Goal: Task Accomplishment & Management: Use online tool/utility

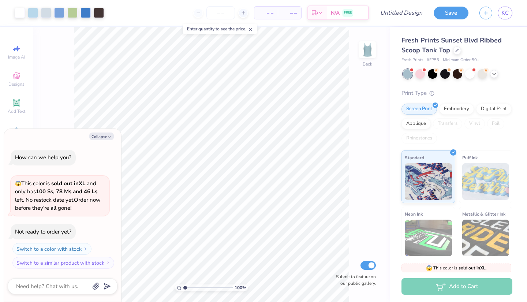
click at [102, 133] on div "Collapse How can we help you? 😱 This color is sold out in XL and only has 100 S…" at bounding box center [62, 215] width 117 height 173
click at [102, 137] on button "Collapse" at bounding box center [101, 137] width 25 height 8
type textarea "x"
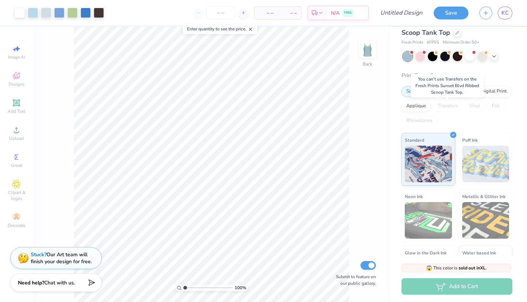
scroll to position [18, 0]
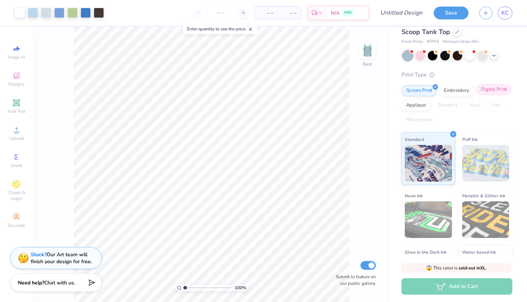
click at [493, 93] on div "Digital Print" at bounding box center [494, 89] width 36 height 11
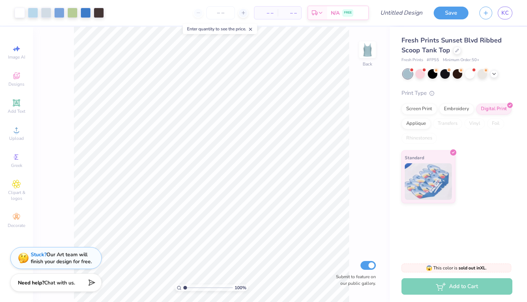
scroll to position [0, 0]
click at [455, 52] on div at bounding box center [457, 50] width 8 height 8
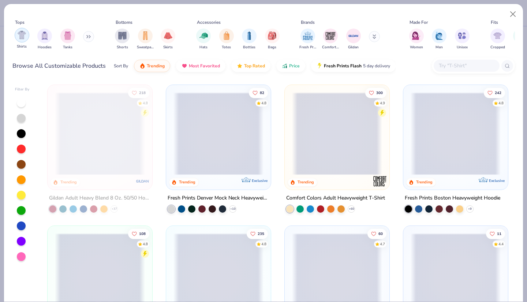
click at [25, 38] on img "filter for Shirts" at bounding box center [22, 35] width 8 height 8
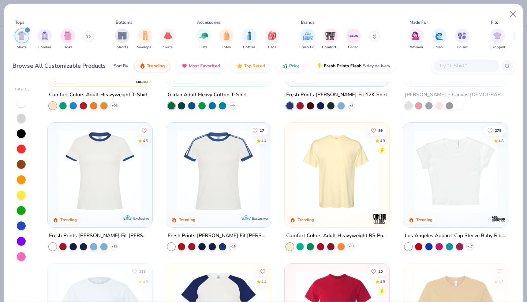
scroll to position [157, 0]
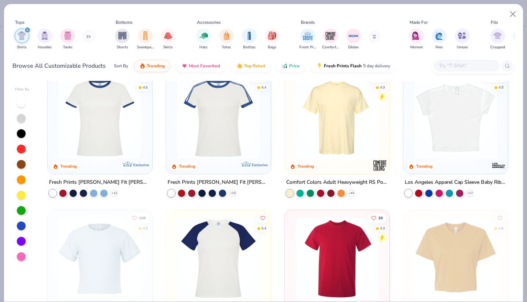
click at [325, 119] on img at bounding box center [337, 118] width 90 height 83
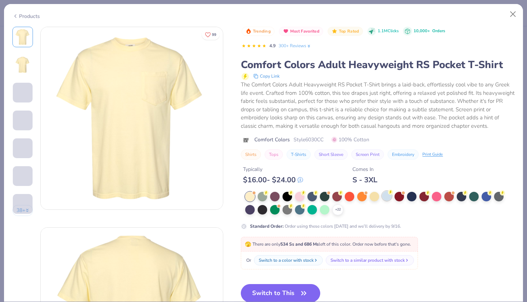
click at [390, 197] on div at bounding box center [387, 196] width 10 height 10
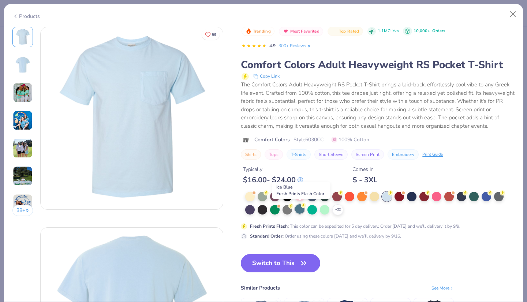
click at [302, 209] on div at bounding box center [300, 209] width 10 height 10
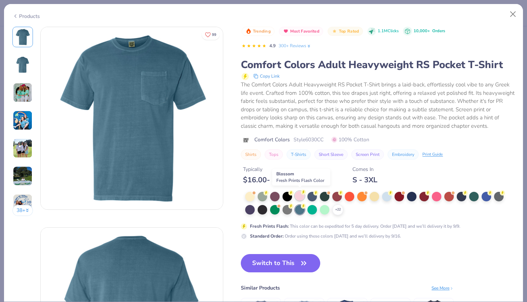
click at [301, 194] on div at bounding box center [300, 196] width 10 height 10
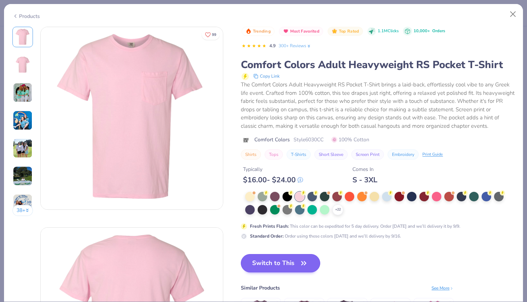
click at [305, 264] on icon "button" at bounding box center [304, 263] width 10 height 10
click at [291, 261] on button "Switch to This" at bounding box center [280, 263] width 79 height 18
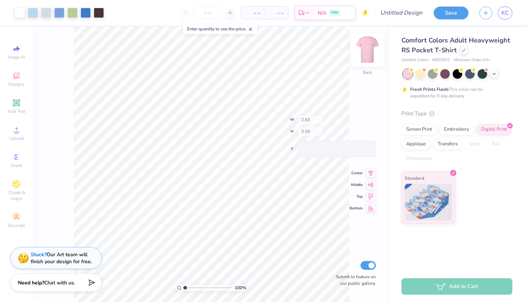
click at [367, 53] on img at bounding box center [367, 49] width 29 height 29
click at [376, 54] on div at bounding box center [367, 49] width 17 height 17
click at [253, 31] on icon at bounding box center [250, 29] width 5 height 5
click at [368, 52] on img at bounding box center [367, 49] width 29 height 29
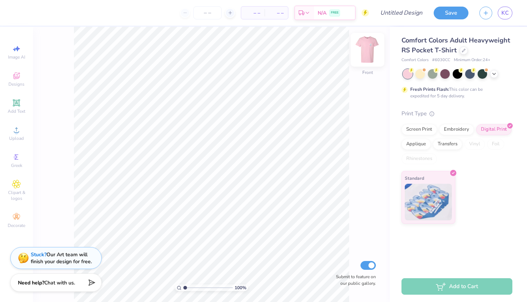
click at [365, 49] on img at bounding box center [367, 49] width 29 height 29
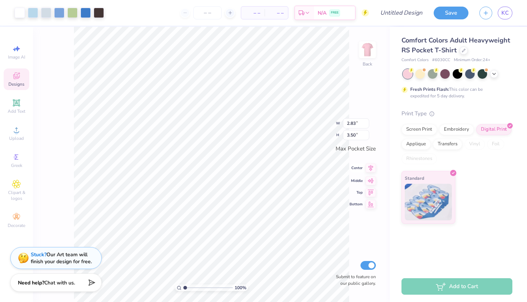
click at [371, 172] on icon at bounding box center [371, 168] width 10 height 9
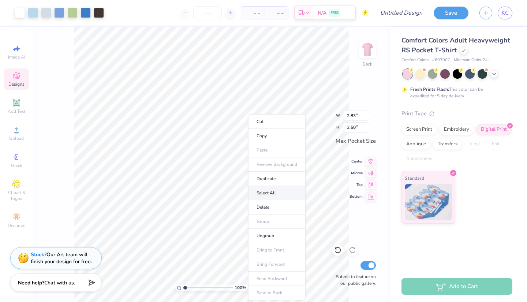
click at [273, 191] on li "Select All" at bounding box center [276, 193] width 57 height 14
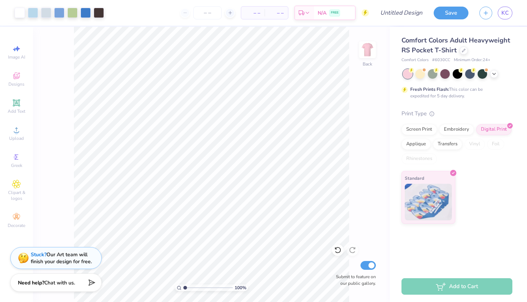
type input "3.57"
click at [198, 289] on input "range" at bounding box center [207, 288] width 49 height 7
type textarea "x"
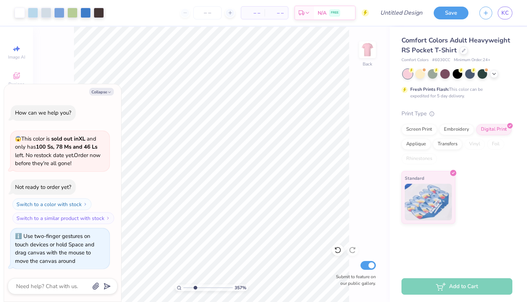
drag, startPoint x: 185, startPoint y: 286, endPoint x: 195, endPoint y: 289, distance: 10.6
click at [195, 287] on input "range" at bounding box center [207, 288] width 49 height 7
type input "2.97"
click at [195, 289] on input "range" at bounding box center [207, 288] width 49 height 7
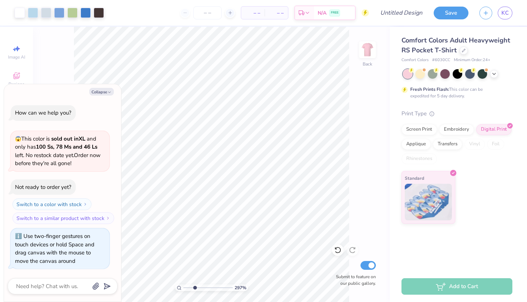
click at [18, 222] on button "Switch to a similar product with stock" at bounding box center [63, 218] width 102 height 12
click at [96, 148] on strong "100 Ss, 78 Ms and 46 Ls" at bounding box center [67, 146] width 62 height 7
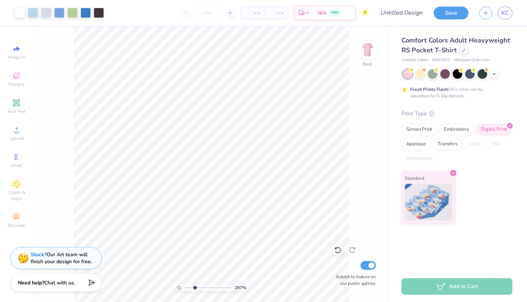
type textarea "x"
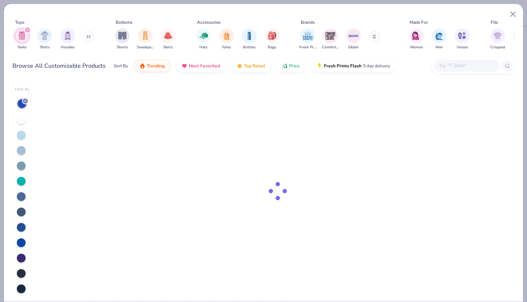
drag, startPoint x: 185, startPoint y: 289, endPoint x: 203, endPoint y: 288, distance: 17.2
click at [199, 289] on div "Tops Tanks Shirts Hoodies Bottoms Shorts Sweatpants Skirts Accessories Hats Tot…" at bounding box center [263, 151] width 527 height 302
type input "4.54"
type textarea "x"
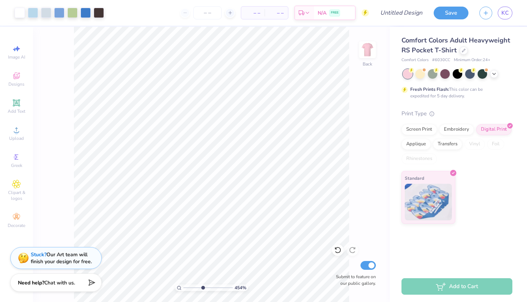
click at [203, 288] on input "range" at bounding box center [207, 288] width 49 height 7
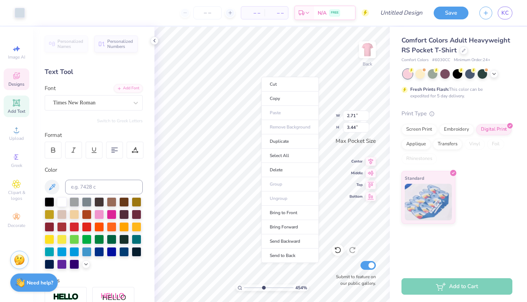
type input "2.71"
type input "3.44"
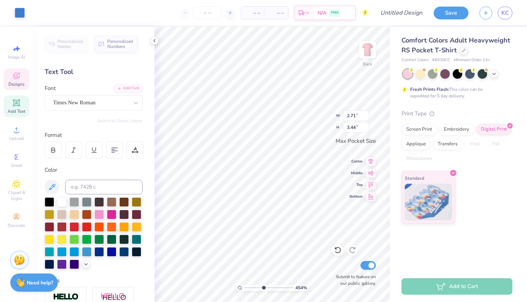
type input "0.73"
type input "0.24"
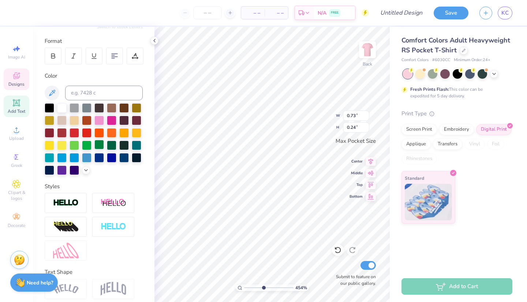
type textarea "D"
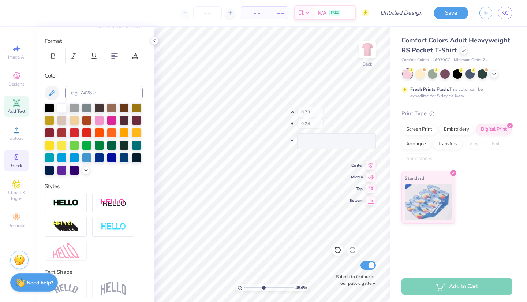
click at [16, 162] on div "Greek" at bounding box center [17, 161] width 26 height 22
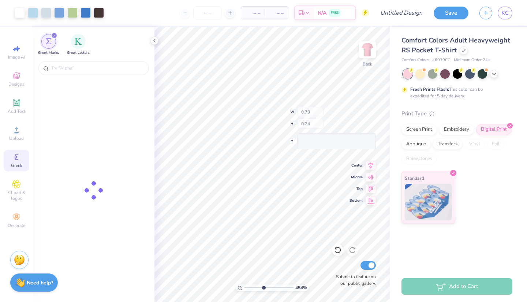
click at [17, 159] on circle at bounding box center [16, 157] width 4 height 4
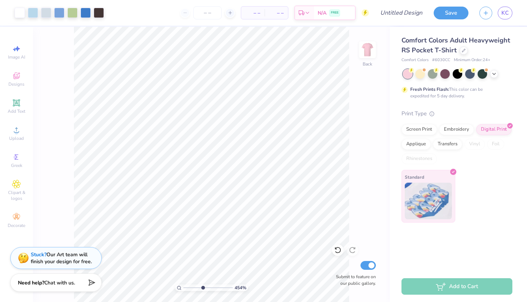
click at [448, 183] on img at bounding box center [428, 201] width 47 height 37
click at [13, 157] on icon at bounding box center [16, 157] width 9 height 9
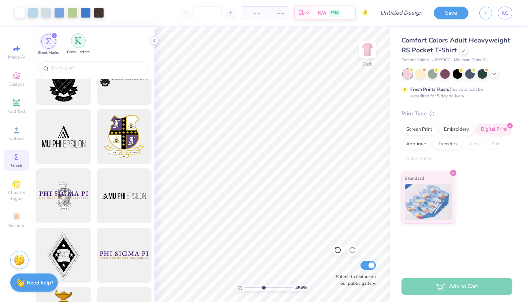
scroll to position [29, 0]
click at [76, 44] on img "filter for Greek Letters" at bounding box center [78, 40] width 7 height 7
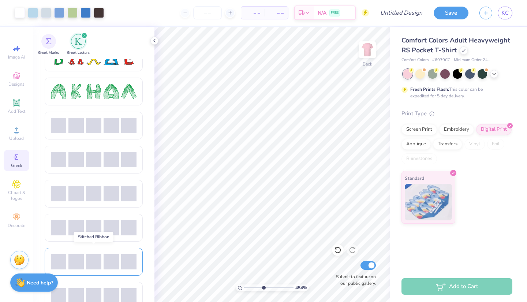
scroll to position [117, 0]
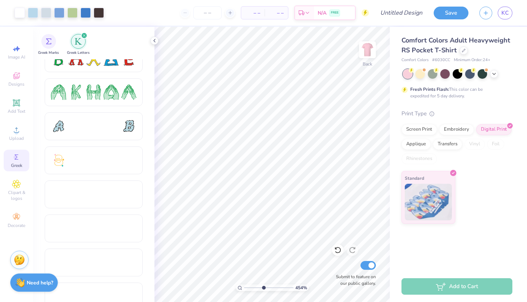
click at [118, 96] on div at bounding box center [111, 92] width 15 height 15
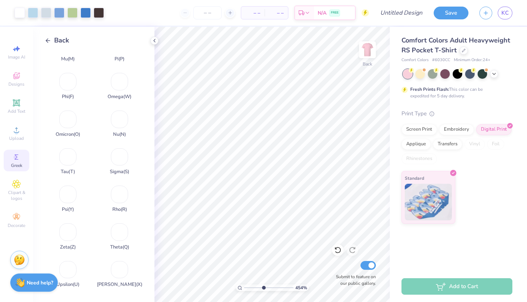
scroll to position [285, 0]
click at [48, 42] on polyline at bounding box center [47, 40] width 2 height 4
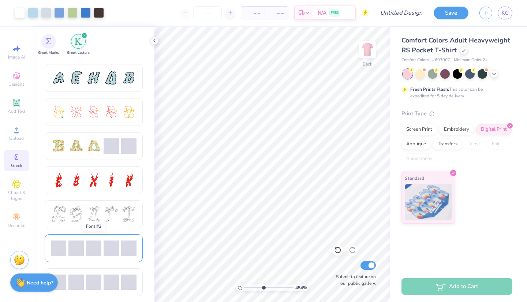
scroll to position [167, 0]
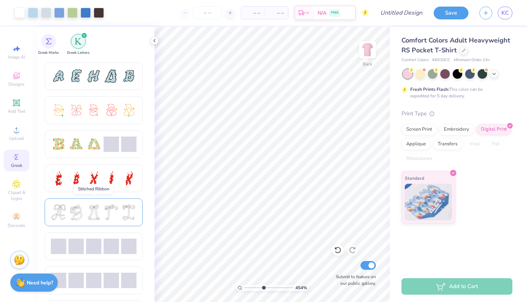
click at [114, 208] on div at bounding box center [111, 212] width 15 height 15
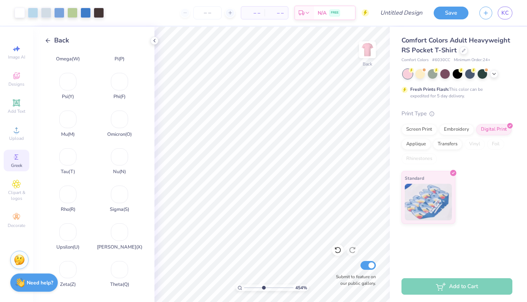
scroll to position [285, 0]
click at [123, 199] on div "Sigma ( S )" at bounding box center [119, 197] width 47 height 30
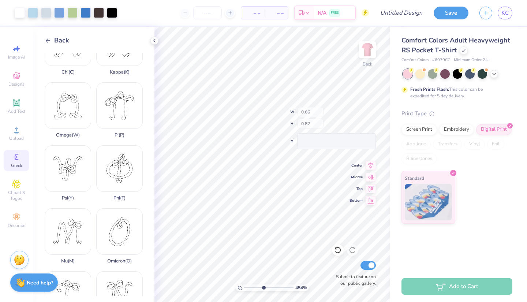
type input "0.66"
type input "0.82"
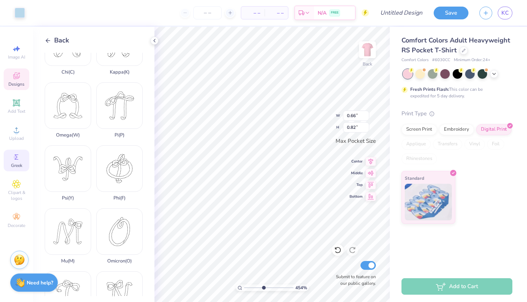
type input "2.41"
type input "3.23"
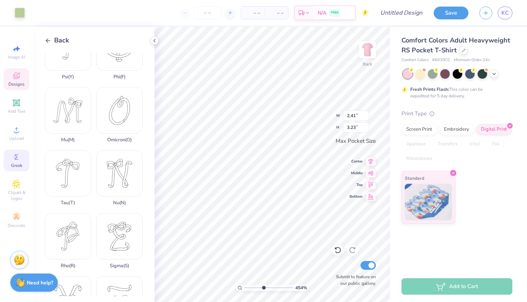
type input "2.43"
type input "3.41"
type input "0.66"
type input "0.82"
type input "2.57"
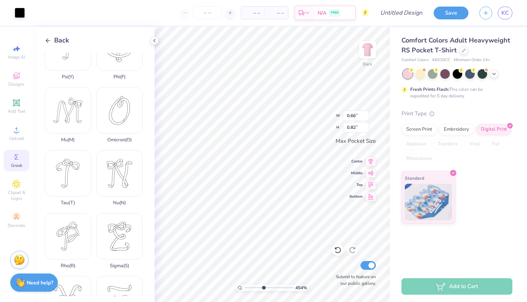
type input "3.20"
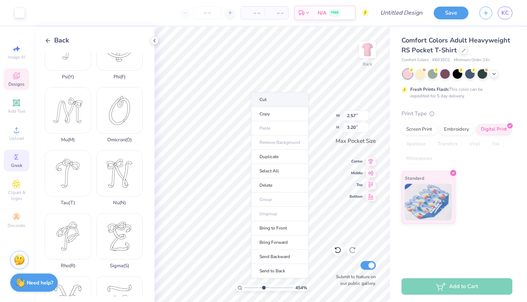
click at [278, 101] on li "Cut" at bounding box center [279, 99] width 57 height 15
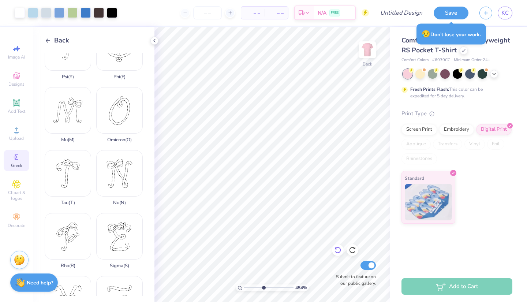
click at [340, 252] on icon at bounding box center [338, 250] width 6 height 7
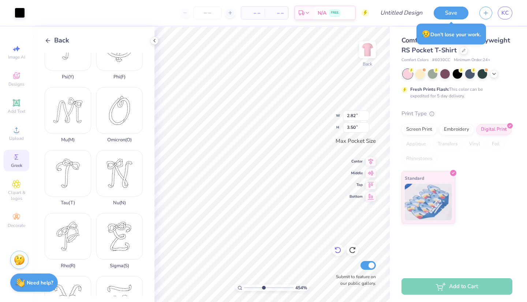
click at [448, 12] on button "Save" at bounding box center [451, 13] width 35 height 13
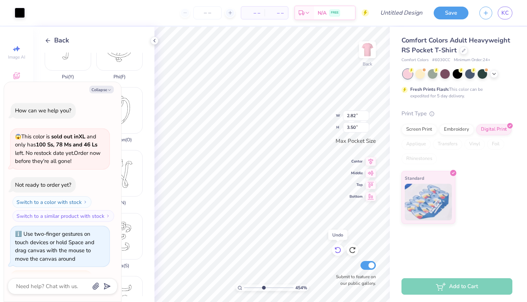
click at [339, 251] on icon at bounding box center [337, 249] width 7 height 7
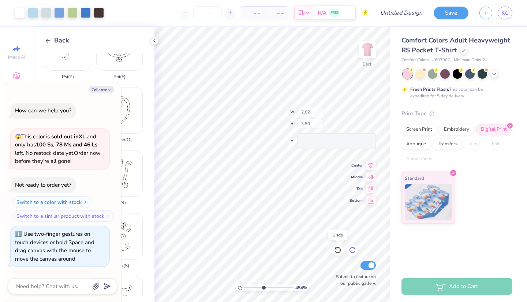
scroll to position [16, 0]
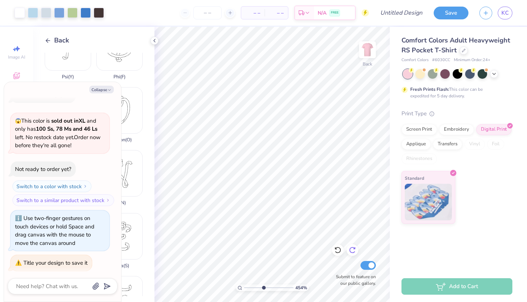
click at [355, 251] on icon at bounding box center [352, 249] width 7 height 7
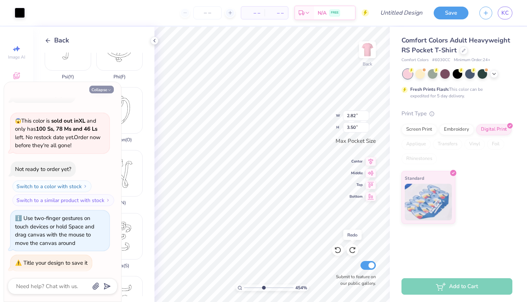
drag, startPoint x: 353, startPoint y: 249, endPoint x: 107, endPoint y: 89, distance: 294.4
click at [353, 249] on icon at bounding box center [352, 249] width 7 height 7
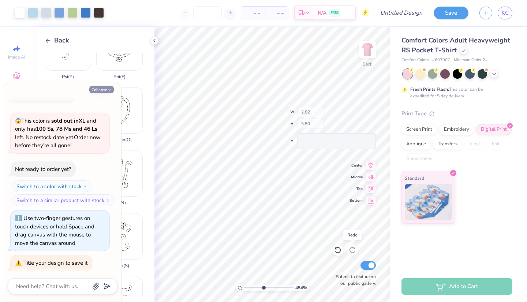
click at [107, 89] on button "Collapse" at bounding box center [101, 90] width 25 height 8
type textarea "x"
click at [104, 89] on button "Collapse" at bounding box center [101, 90] width 25 height 8
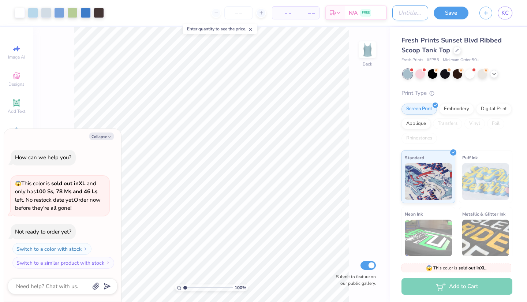
click at [409, 13] on input "Design Title" at bounding box center [411, 12] width 36 height 15
type input "s"
type textarea "x"
type input "se"
type textarea "x"
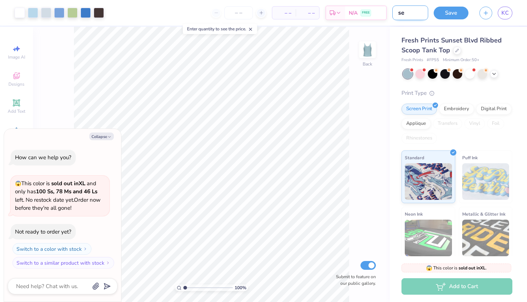
type input "sem"
type textarea "x"
type input "semi"
type textarea "x"
type input "semi"
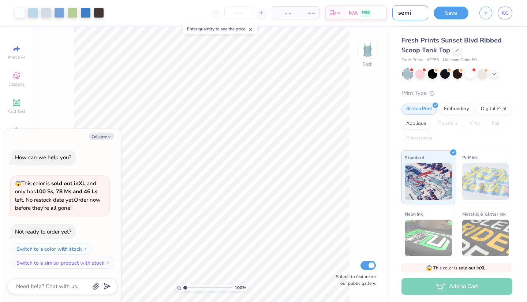
type textarea "x"
type input "semi f"
type textarea "x"
type input "semi fo"
type textarea "x"
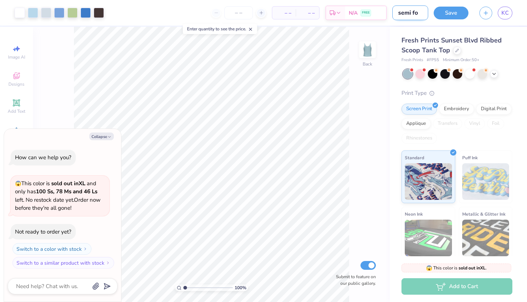
type input "semi for"
type textarea "x"
type input "semi form"
type textarea "x"
type input "semi forma"
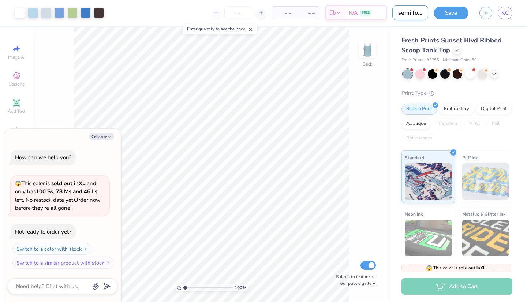
type textarea "x"
type input "semi formal"
type textarea "x"
type input "semi formal"
type textarea "x"
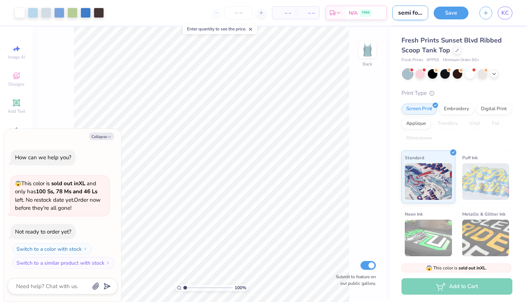
type input "semi formal m"
type textarea "x"
type input "semi formal mo"
type textarea "x"
type input "semi formal moc"
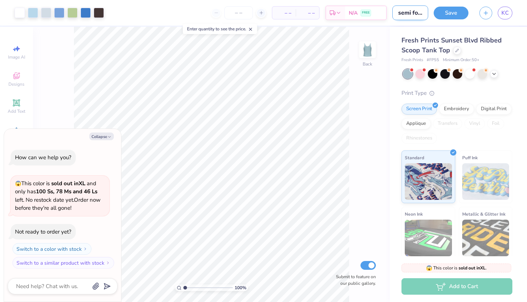
type textarea "x"
type input "semi formal mock"
type textarea "x"
type input "semi formal mocky"
type textarea "x"
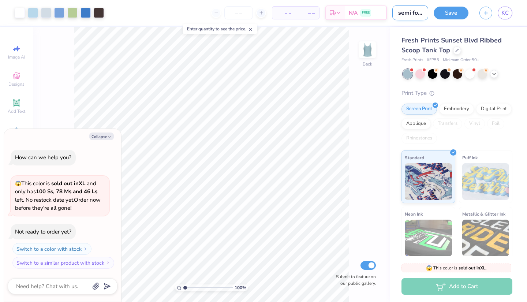
type input "semi formal mock"
type textarea "x"
type input "semi formal mocku"
type textarea "x"
type input "semi formal mockup"
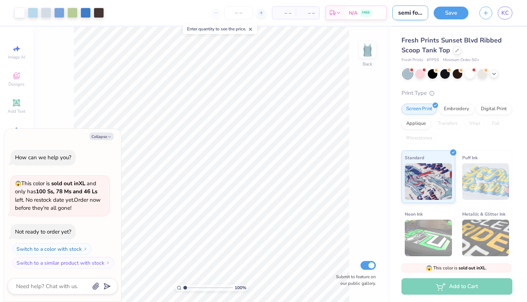
type textarea "x"
type input "semi formal mockup"
click at [97, 137] on button "Collapse" at bounding box center [101, 137] width 25 height 8
type textarea "x"
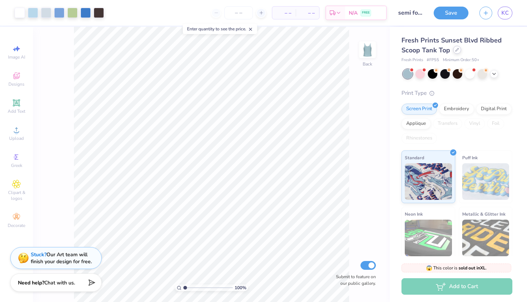
click at [454, 51] on div at bounding box center [457, 50] width 8 height 8
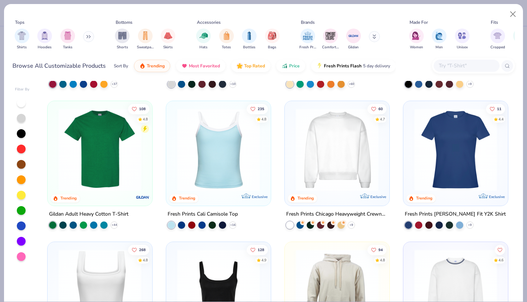
scroll to position [125, 0]
click at [25, 41] on div "filter for Shirts" at bounding box center [22, 35] width 15 height 15
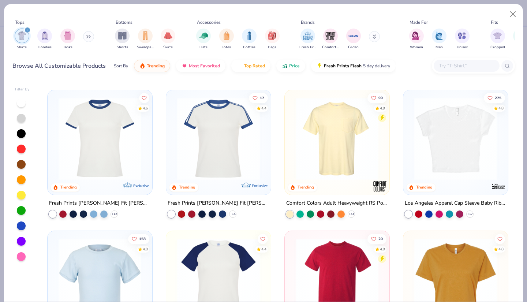
scroll to position [135, 0]
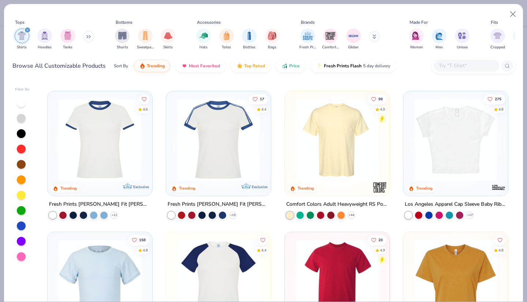
click at [347, 149] on img at bounding box center [337, 140] width 90 height 83
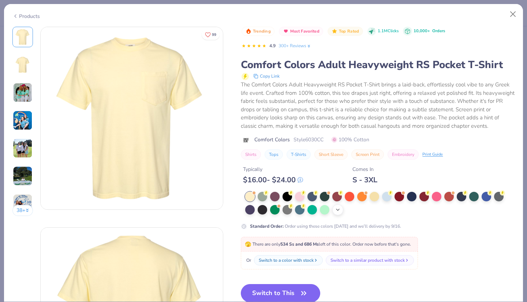
click at [339, 209] on icon at bounding box center [338, 210] width 6 height 6
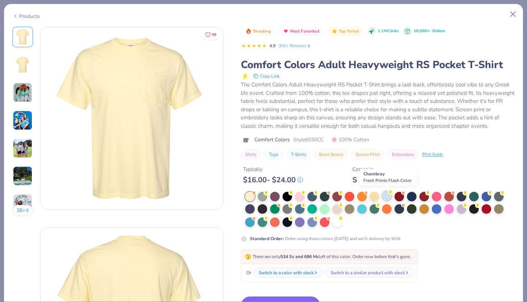
click at [387, 196] on div at bounding box center [387, 196] width 10 height 10
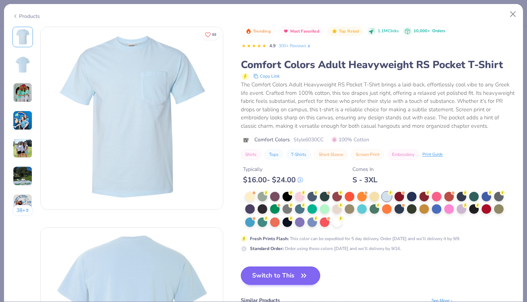
click at [298, 274] on button "Switch to This" at bounding box center [280, 276] width 79 height 18
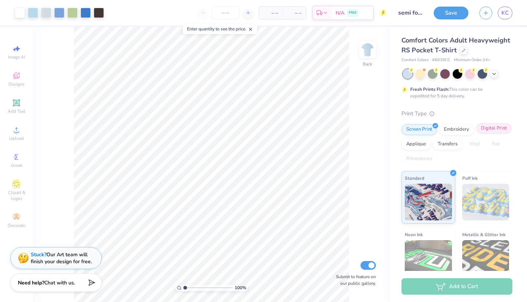
click at [489, 132] on div "Digital Print" at bounding box center [494, 128] width 36 height 11
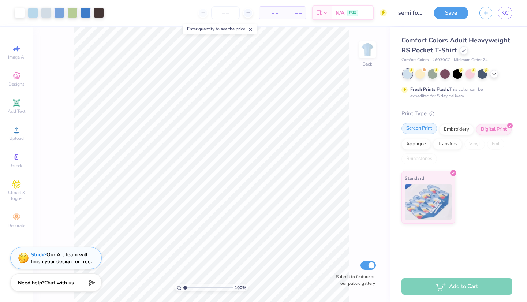
click at [424, 130] on div "Screen Print" at bounding box center [420, 128] width 36 height 11
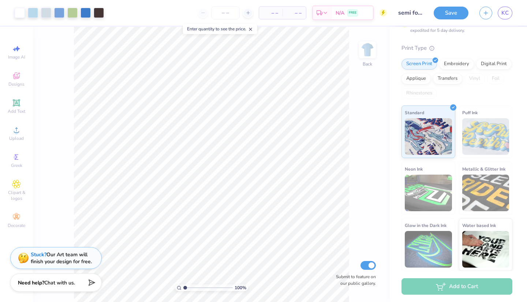
scroll to position [65, 0]
type input "2.68"
drag, startPoint x: 185, startPoint y: 288, endPoint x: 193, endPoint y: 288, distance: 8.4
click at [193, 288] on input "range" at bounding box center [207, 288] width 49 height 7
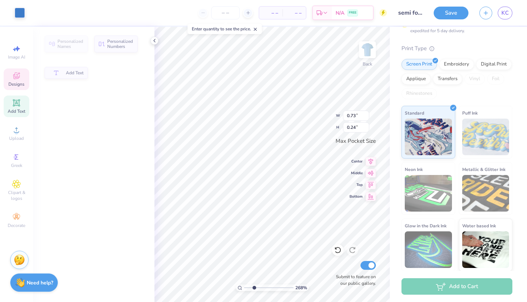
type input "0.73"
type input "0.24"
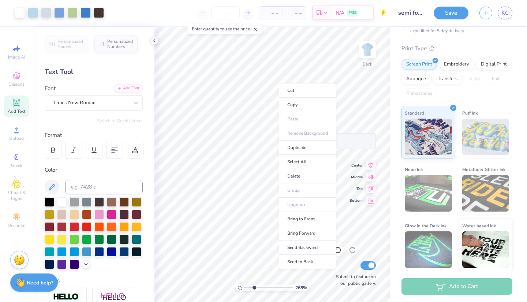
click at [298, 172] on li "Delete" at bounding box center [307, 176] width 57 height 14
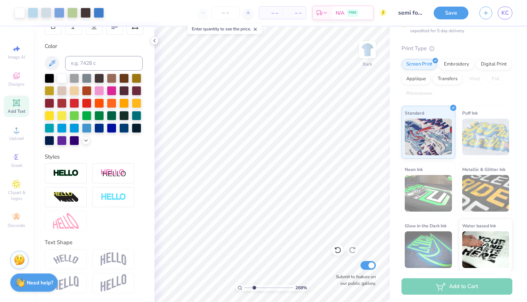
scroll to position [50, 0]
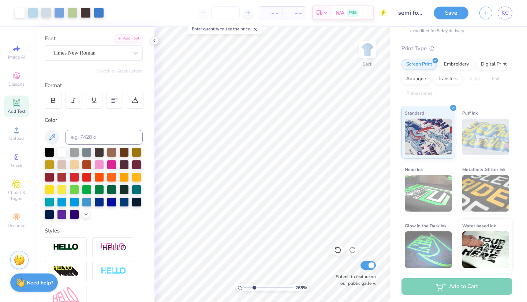
click at [257, 29] on line at bounding box center [255, 29] width 3 height 3
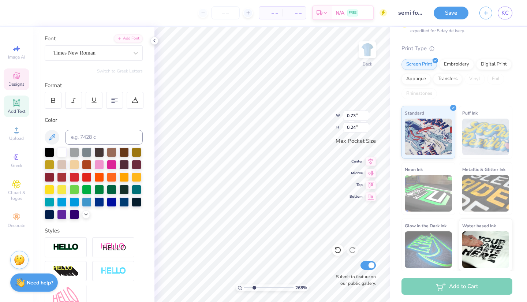
scroll to position [4, 0]
click at [12, 162] on div "Greek" at bounding box center [17, 161] width 26 height 22
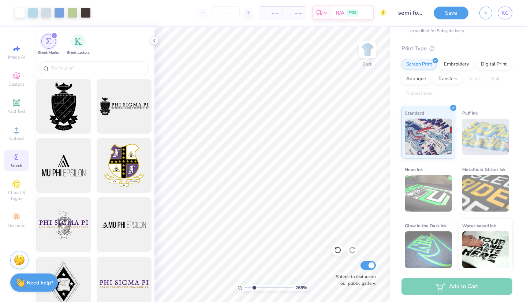
click at [16, 159] on circle at bounding box center [16, 157] width 4 height 4
click at [17, 159] on circle at bounding box center [16, 157] width 4 height 4
click at [17, 157] on circle at bounding box center [16, 157] width 4 height 4
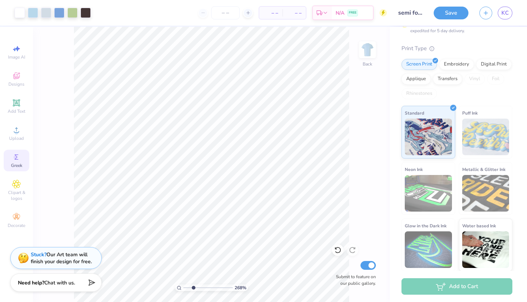
click at [14, 162] on div "Greek" at bounding box center [17, 161] width 26 height 22
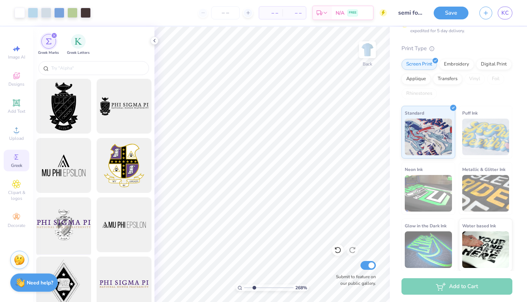
scroll to position [5, 0]
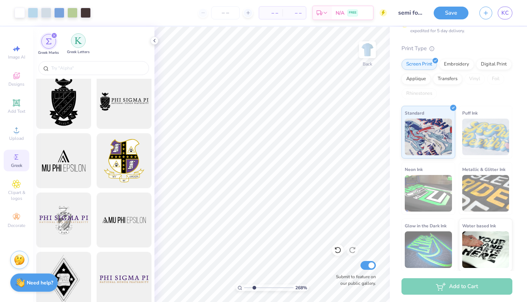
click at [73, 41] on div "filter for Greek Letters" at bounding box center [78, 40] width 15 height 15
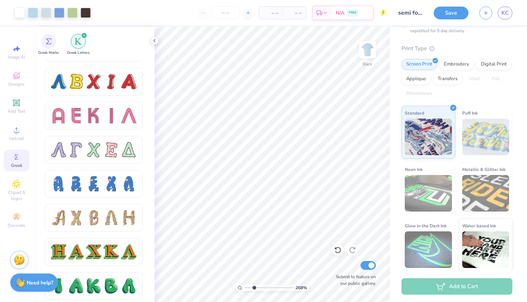
scroll to position [635, 0]
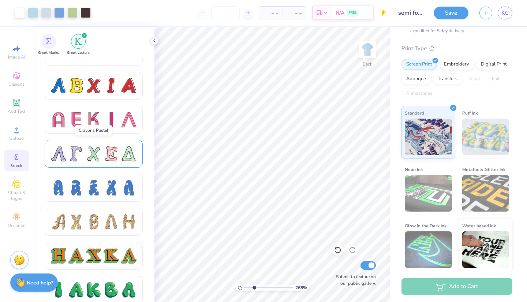
click at [112, 153] on div at bounding box center [111, 153] width 15 height 15
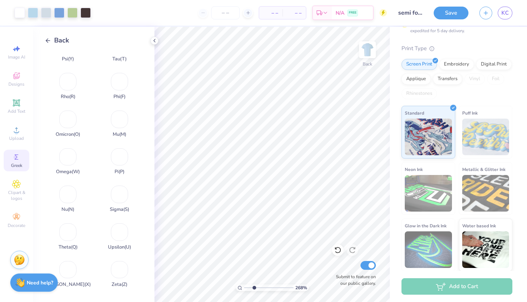
scroll to position [285, 0]
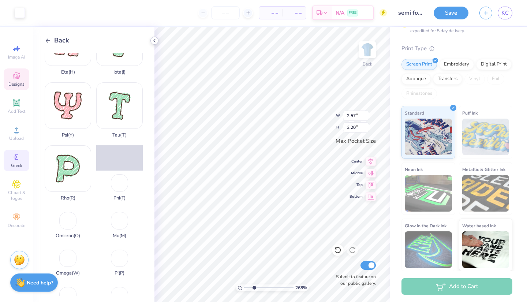
click at [154, 42] on icon at bounding box center [155, 41] width 6 height 6
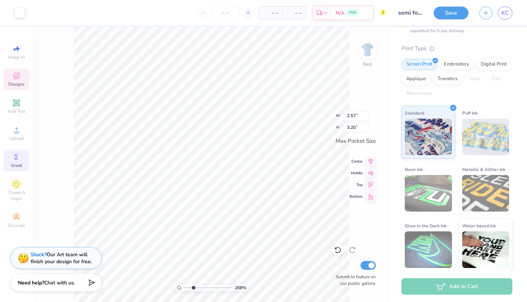
scroll to position [355, 0]
click at [13, 163] on span "Greek" at bounding box center [16, 166] width 11 height 6
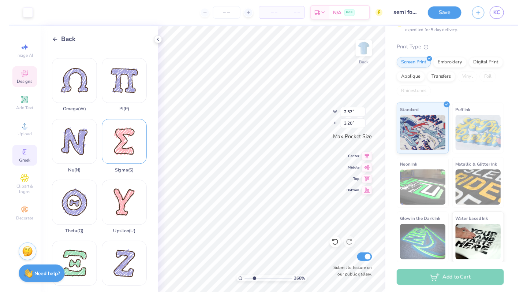
scroll to position [497, 0]
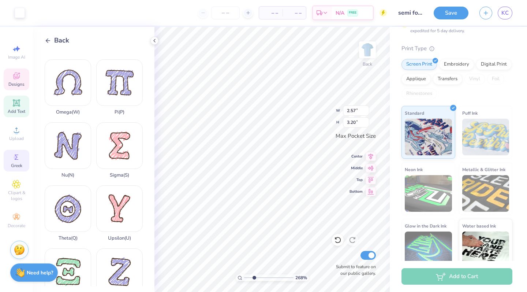
click at [16, 109] on span "Add Text" at bounding box center [17, 111] width 18 height 6
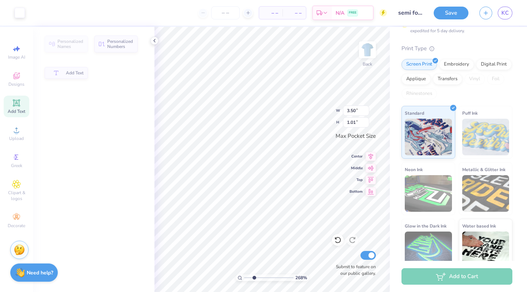
click at [13, 105] on icon at bounding box center [16, 103] width 9 height 9
type input "1"
type input "3.50"
type input "1.01"
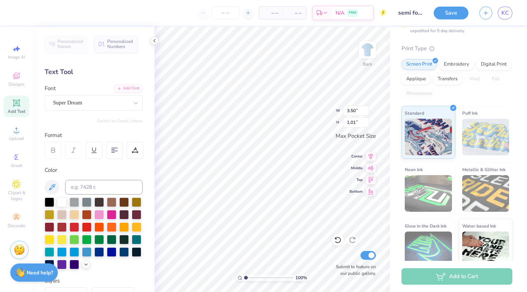
click at [49, 39] on div "Personalized Names" at bounding box center [66, 44] width 43 height 17
click at [155, 42] on icon at bounding box center [155, 41] width 6 height 6
click at [48, 41] on div "Personalized Names" at bounding box center [66, 44] width 43 height 17
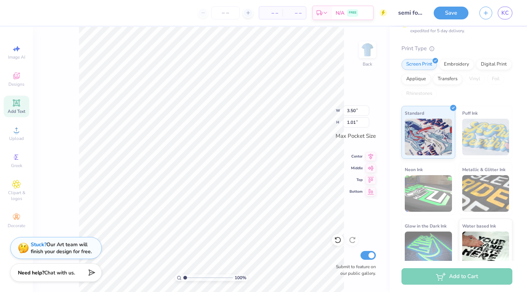
click at [15, 103] on icon at bounding box center [16, 102] width 5 height 5
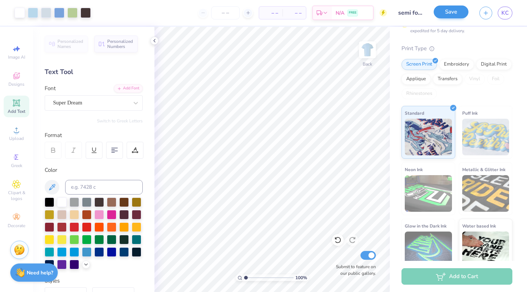
click at [453, 16] on button "Save" at bounding box center [451, 11] width 35 height 13
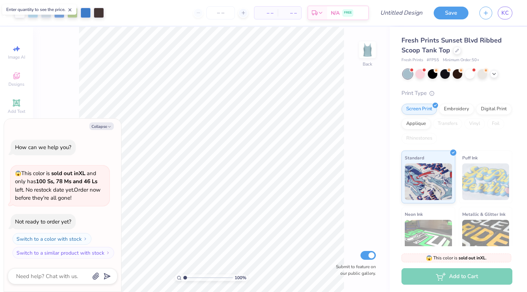
type textarea "x"
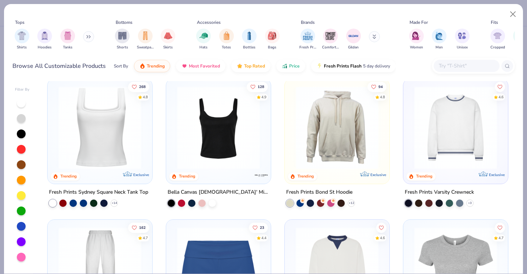
scroll to position [564, 0]
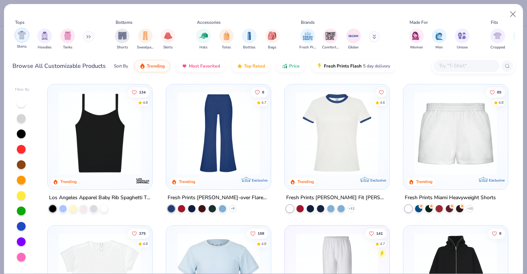
click at [24, 37] on img "filter for Shirts" at bounding box center [22, 35] width 8 height 8
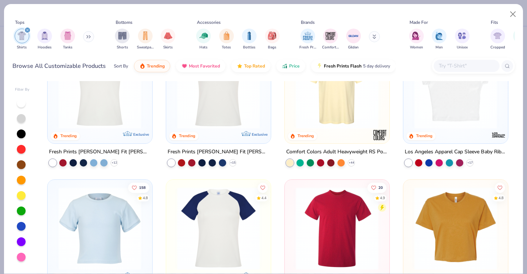
scroll to position [140, 0]
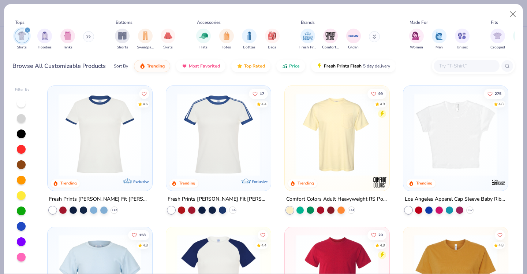
click at [365, 135] on img at bounding box center [337, 134] width 90 height 83
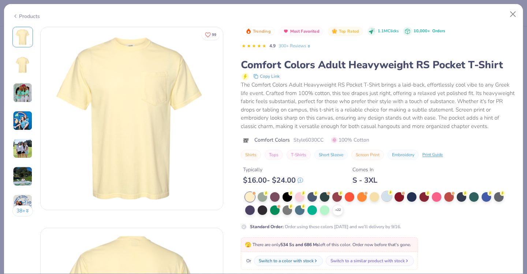
click at [389, 194] on div at bounding box center [387, 196] width 10 height 10
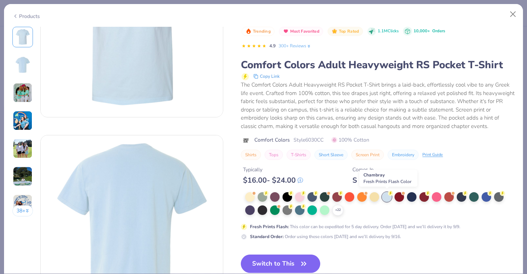
scroll to position [101, 0]
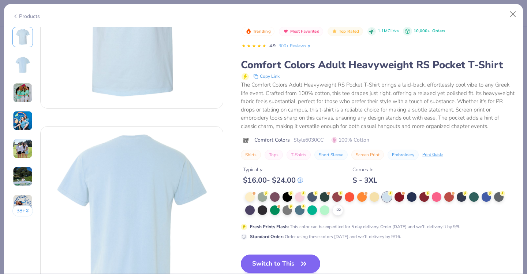
click at [294, 268] on button "Switch to This" at bounding box center [280, 263] width 79 height 18
click at [293, 262] on button "Switch to This" at bounding box center [280, 263] width 79 height 18
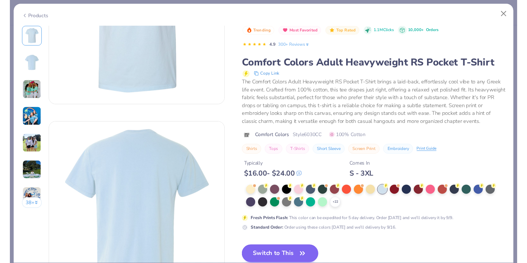
scroll to position [118, 0]
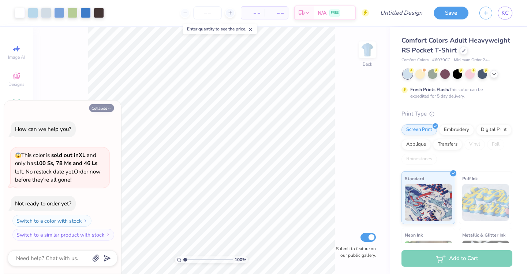
click at [104, 108] on button "Collapse" at bounding box center [101, 108] width 25 height 8
type textarea "x"
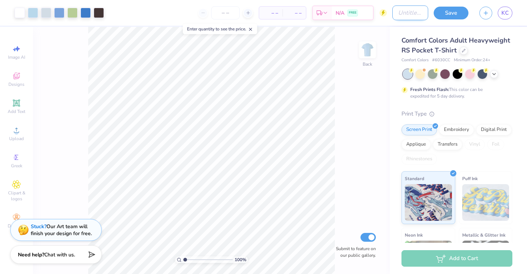
click at [410, 16] on input "Design Title" at bounding box center [411, 12] width 36 height 15
type input "semi formal mockup"
click at [434, 19] on div "Save KC" at bounding box center [480, 13] width 93 height 26
click at [450, 12] on button "Save" at bounding box center [451, 11] width 35 height 13
click at [74, 255] on span "Chat with us." at bounding box center [59, 253] width 31 height 7
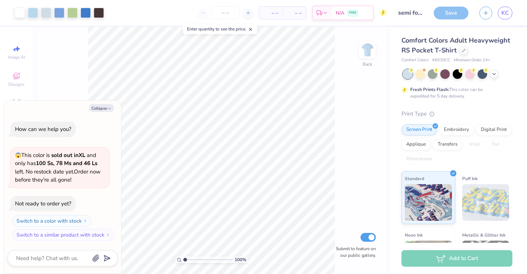
click at [252, 29] on line at bounding box center [250, 29] width 3 height 3
click at [101, 110] on button "Collapse" at bounding box center [101, 108] width 25 height 8
type textarea "x"
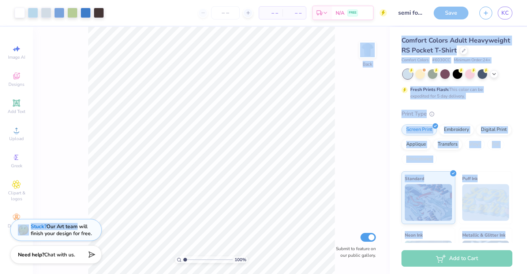
drag, startPoint x: 74, startPoint y: 227, endPoint x: 0, endPoint y: 235, distance: 74.0
click at [0, 235] on div "Art colors – – Per Item – – Total Est. Delivery N/A FREE Design Title semi form…" at bounding box center [263, 137] width 527 height 274
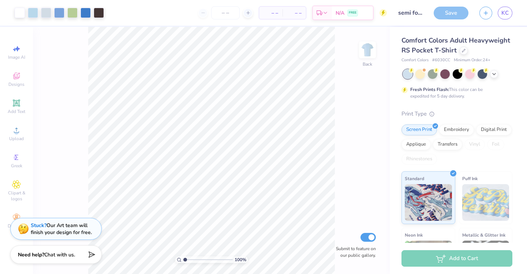
click at [64, 230] on div "Stuck? Our Art team will finish your design for free." at bounding box center [61, 229] width 61 height 14
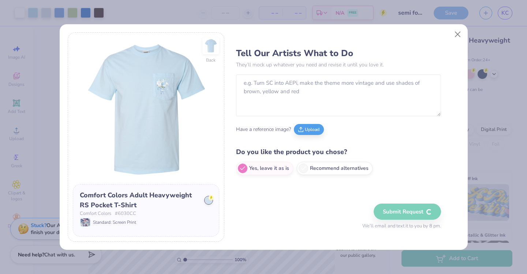
click at [447, 24] on div "Back Comfort Colors Adult Heavyweight RS Pocket T-Shirt Comfort Colors # 6030CC…" at bounding box center [264, 137] width 408 height 226
click at [460, 34] on button "Close" at bounding box center [458, 34] width 14 height 14
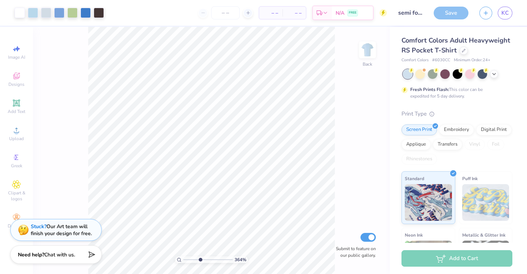
drag, startPoint x: 185, startPoint y: 259, endPoint x: 200, endPoint y: 259, distance: 15.4
click at [200, 259] on input "range" at bounding box center [207, 259] width 49 height 7
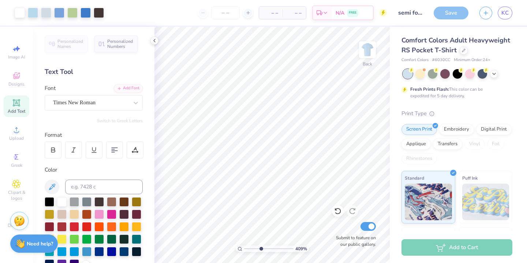
drag, startPoint x: 201, startPoint y: 257, endPoint x: 249, endPoint y: 2, distance: 259.4
click at [249, 2] on div "– – Per Item – – Total Est. Delivery N/A FREE" at bounding box center [249, 13] width 278 height 26
click at [226, 1] on div "– – Per Item – – Total Est. Delivery N/A FREE" at bounding box center [249, 13] width 278 height 26
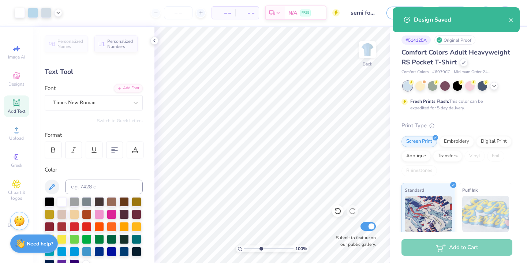
type input "1"
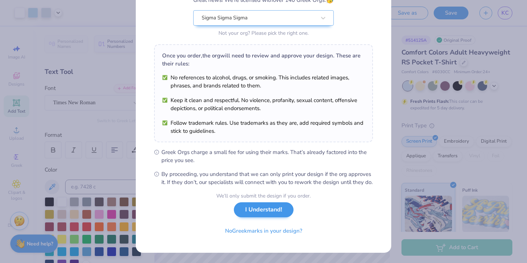
scroll to position [79, 0]
click at [267, 212] on button "I Understand!" at bounding box center [264, 210] width 60 height 15
